Goal: Find specific page/section: Find specific page/section

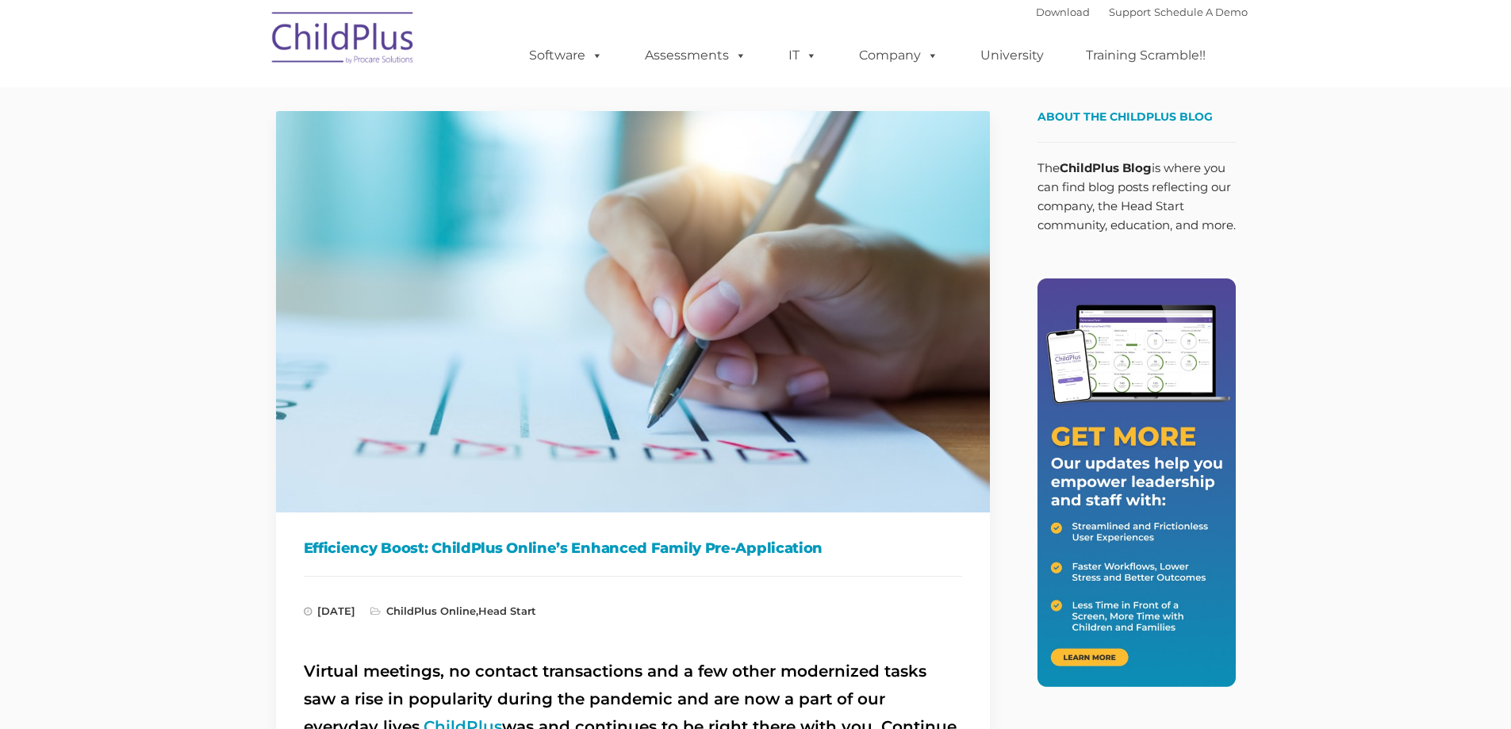
type input ""
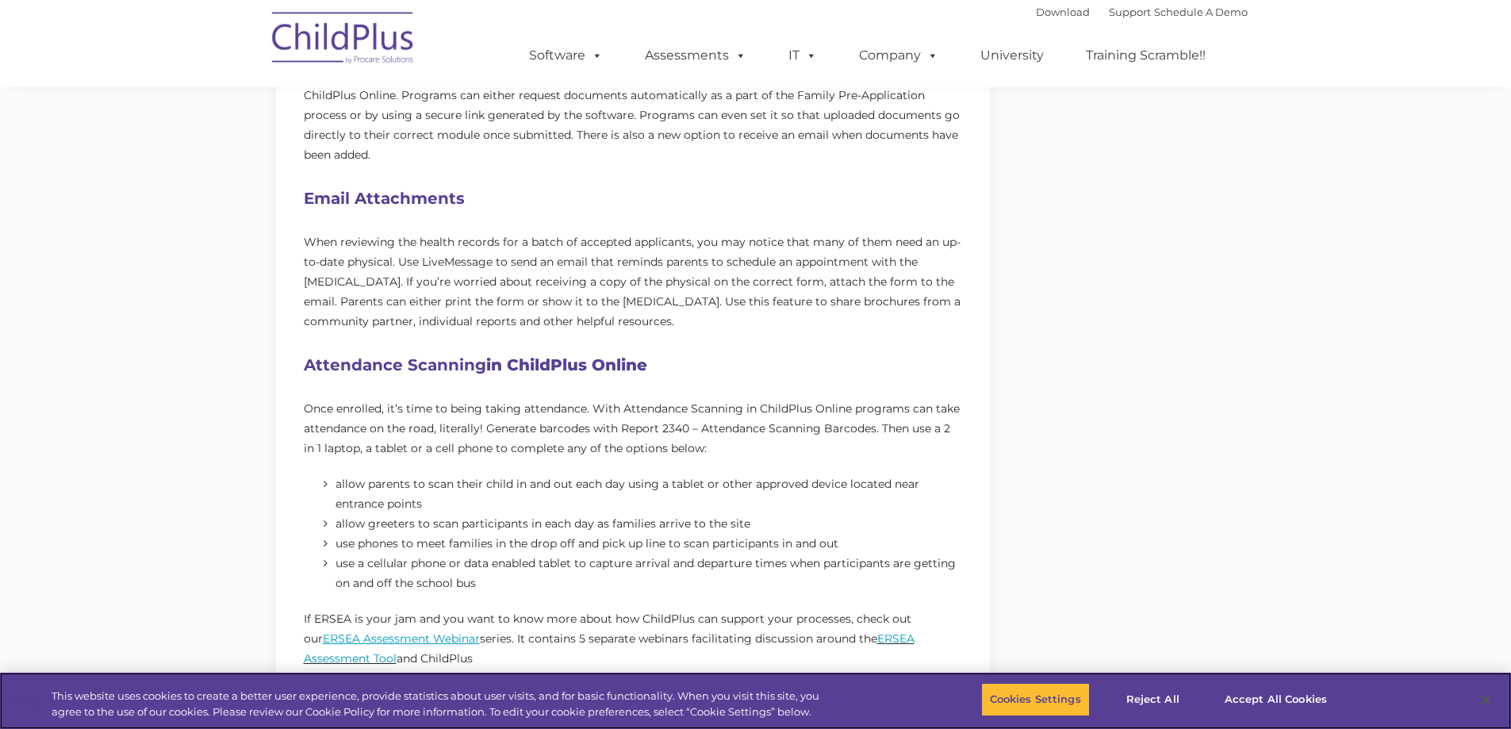
scroll to position [885, 0]
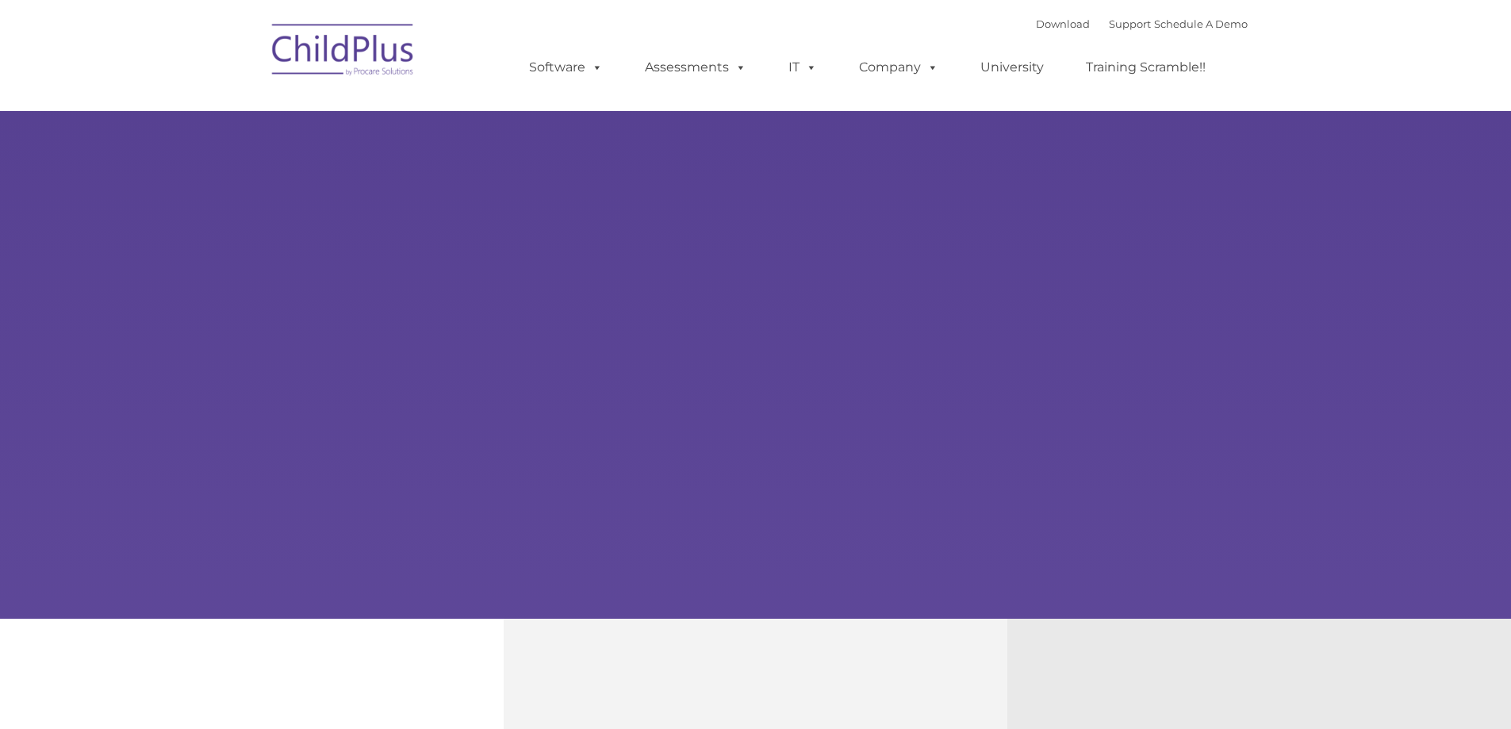
type input ""
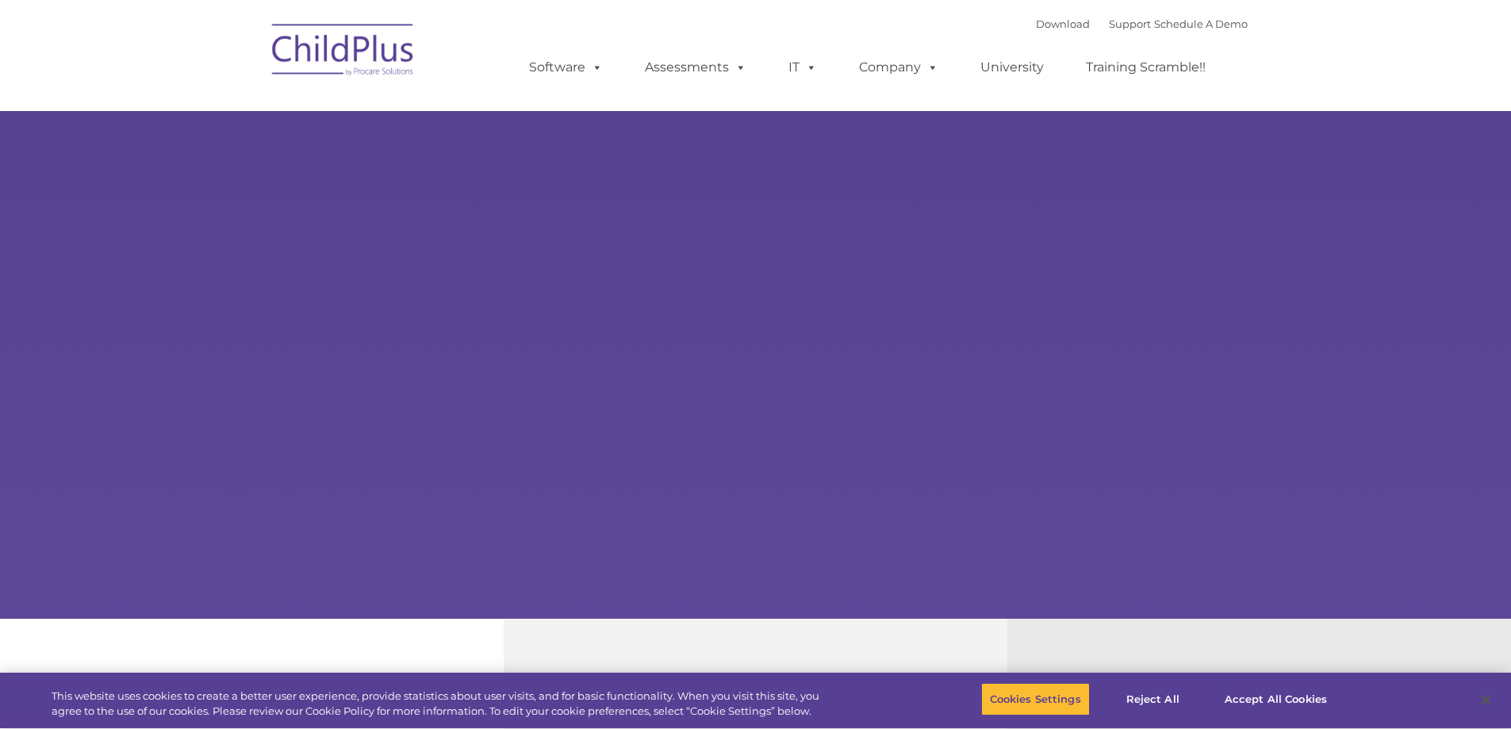
select select "MEDIUM"
